Goal: Task Accomplishment & Management: Manage account settings

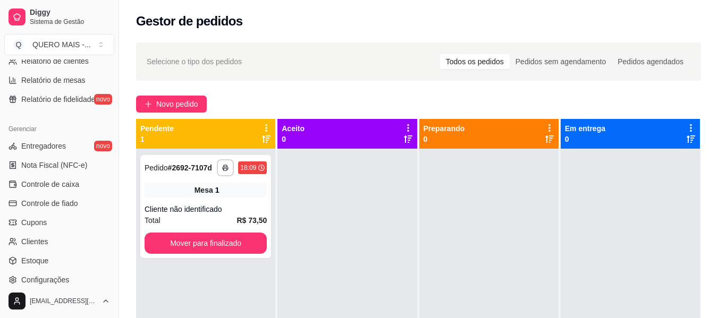
scroll to position [425, 0]
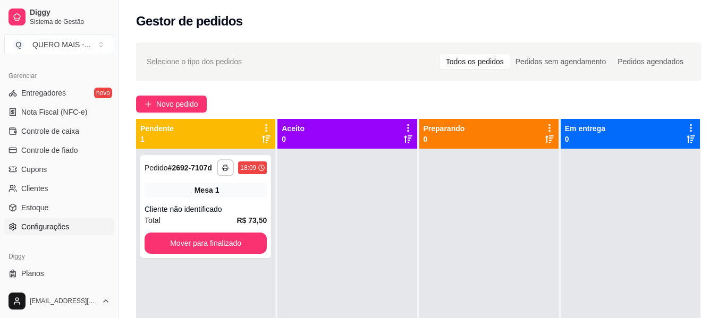
click at [50, 230] on span "Configurações" at bounding box center [45, 226] width 48 height 11
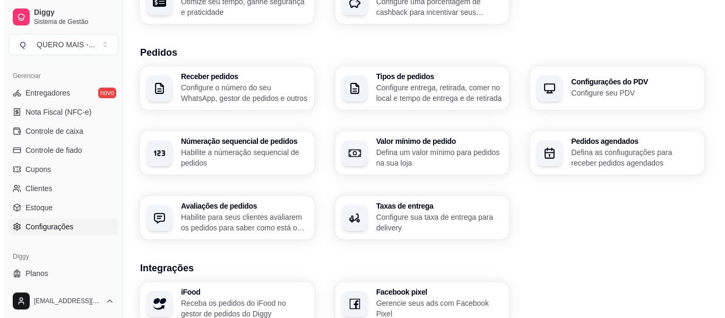
scroll to position [214, 0]
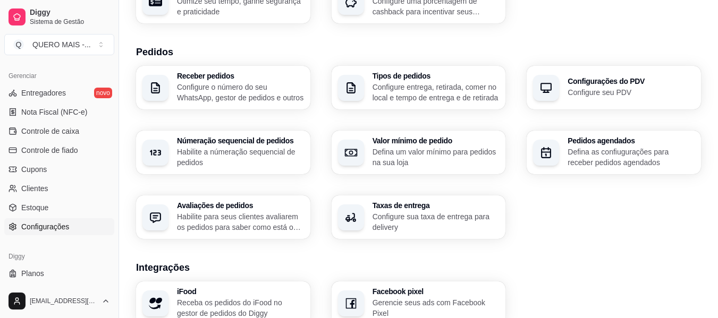
click at [422, 210] on div "Taxas de entrega Configure sua taxa de entrega para delivery" at bounding box center [435, 217] width 127 height 31
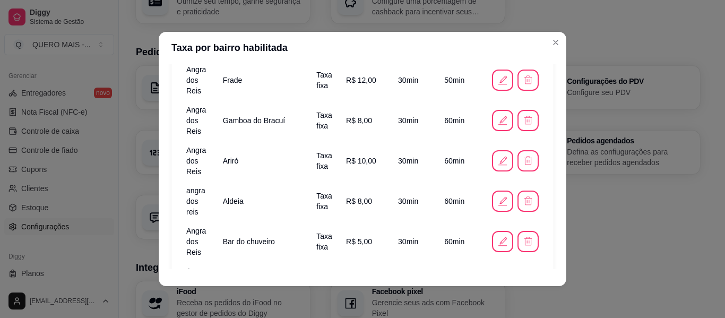
scroll to position [212, 0]
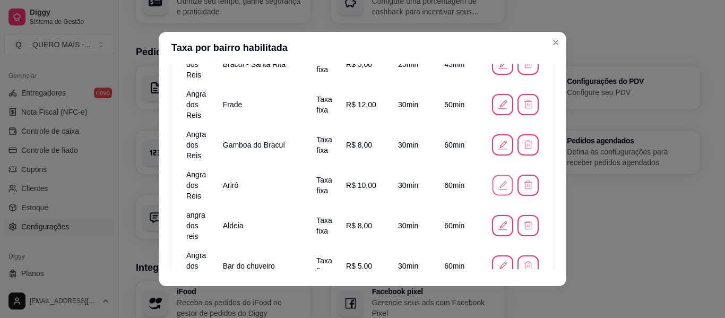
click at [497, 180] on icon "button" at bounding box center [502, 185] width 11 height 11
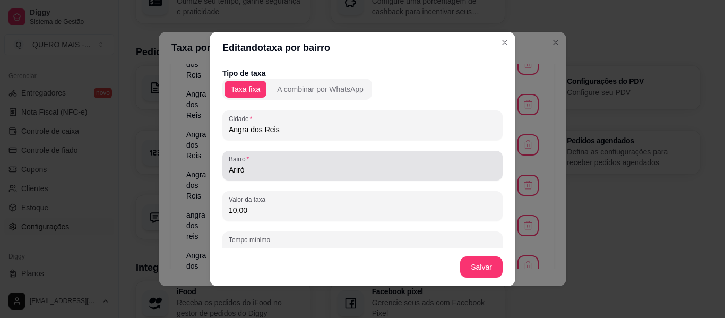
scroll to position [53, 0]
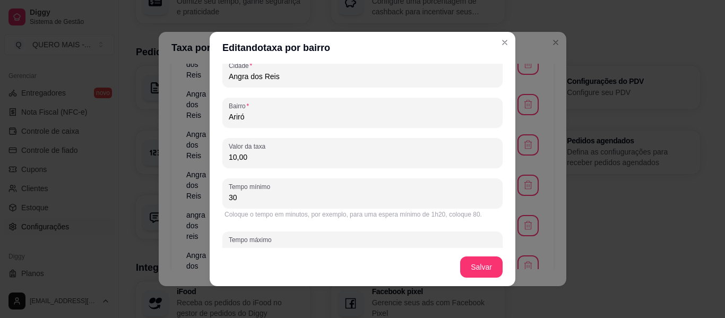
click at [276, 158] on input "10,00" at bounding box center [363, 157] width 268 height 11
type input "15,00"
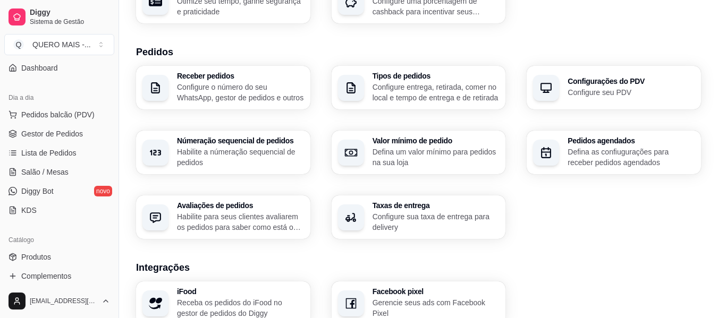
scroll to position [0, 0]
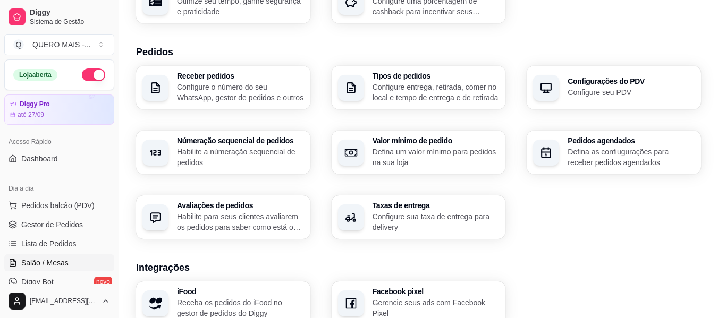
click at [49, 258] on link "Salão / Mesas" at bounding box center [59, 262] width 110 height 17
